Goal: Information Seeking & Learning: Learn about a topic

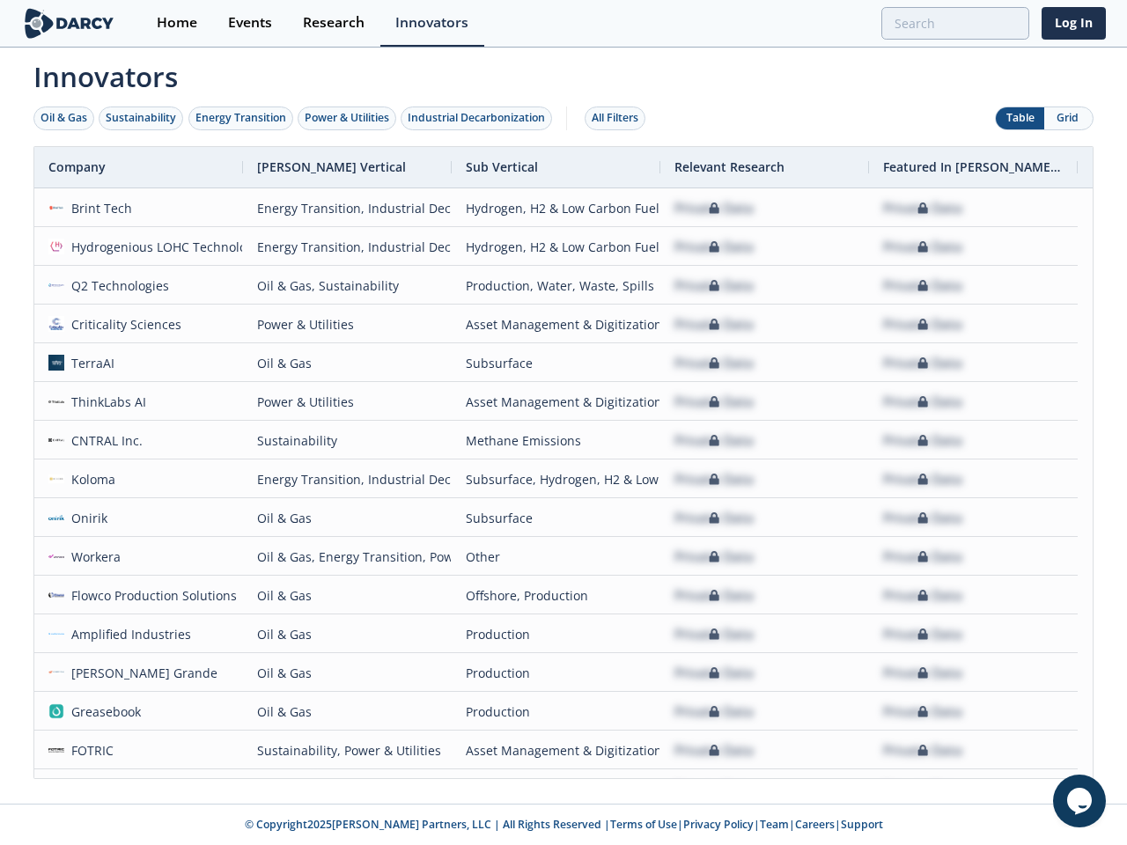
click at [64, 118] on div "Oil & Gas" at bounding box center [63, 118] width 47 height 16
click at [142, 118] on div "Sustainability" at bounding box center [141, 118] width 70 height 16
click at [241, 118] on div "Energy Transition" at bounding box center [240, 118] width 91 height 16
click at [349, 118] on div "Power & Utilities" at bounding box center [347, 118] width 84 height 16
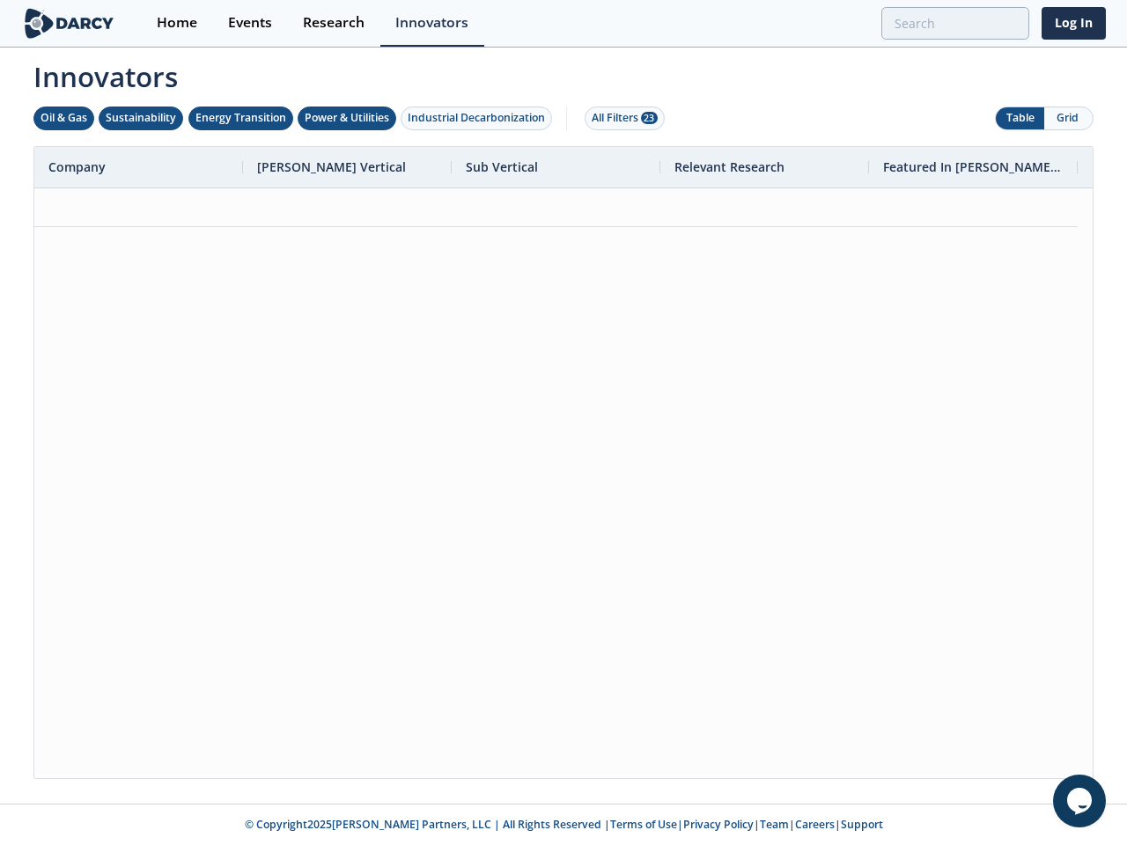
click at [480, 118] on div "Industrial Decarbonization" at bounding box center [476, 118] width 137 height 16
